Goal: Transaction & Acquisition: Subscribe to service/newsletter

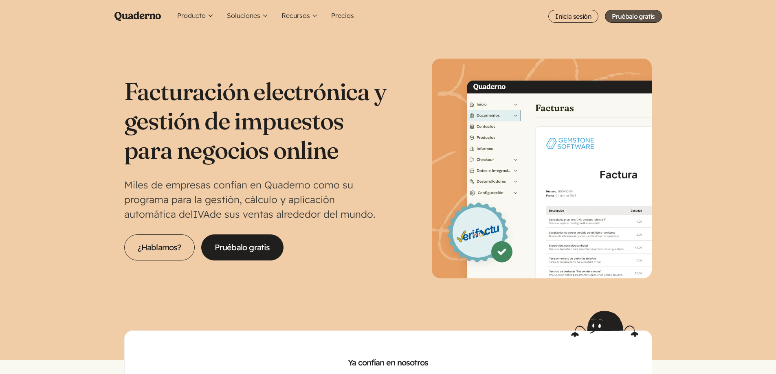
click at [629, 20] on link "Pruébalo gratis" at bounding box center [633, 16] width 57 height 13
click at [229, 253] on link "Pruébalo gratis" at bounding box center [242, 248] width 82 height 26
